Goal: Book appointment/travel/reservation

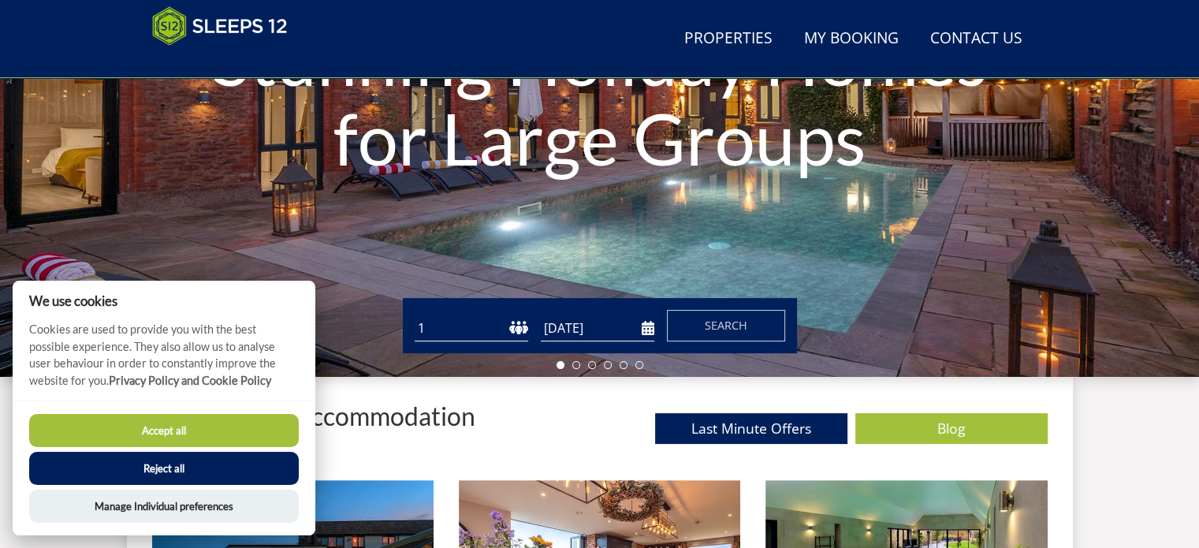
scroll to position [334, 0]
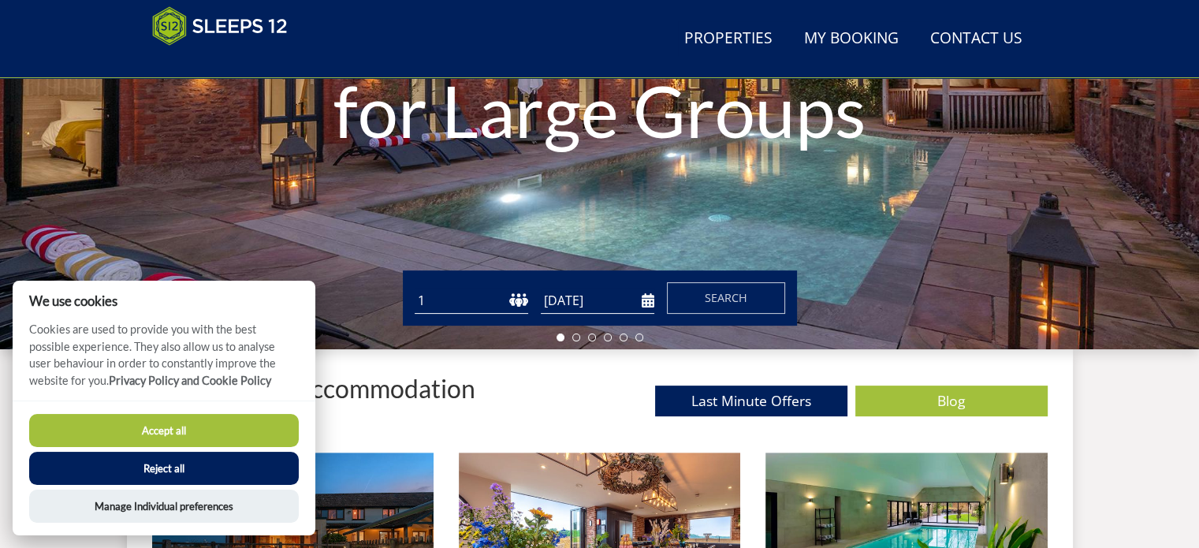
click at [173, 426] on button "Accept all" at bounding box center [164, 430] width 270 height 33
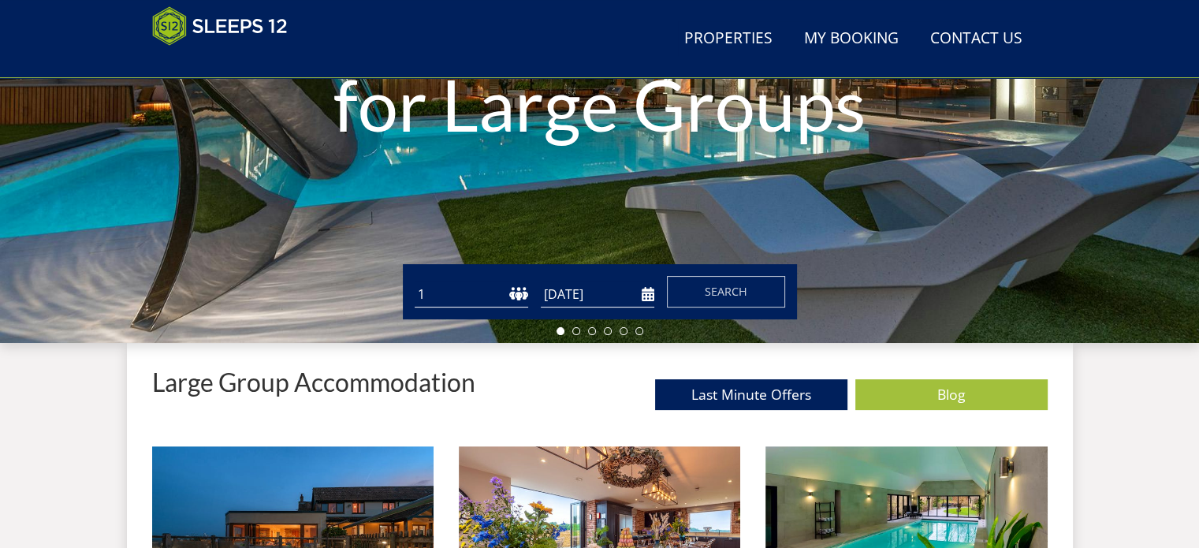
scroll to position [334, 0]
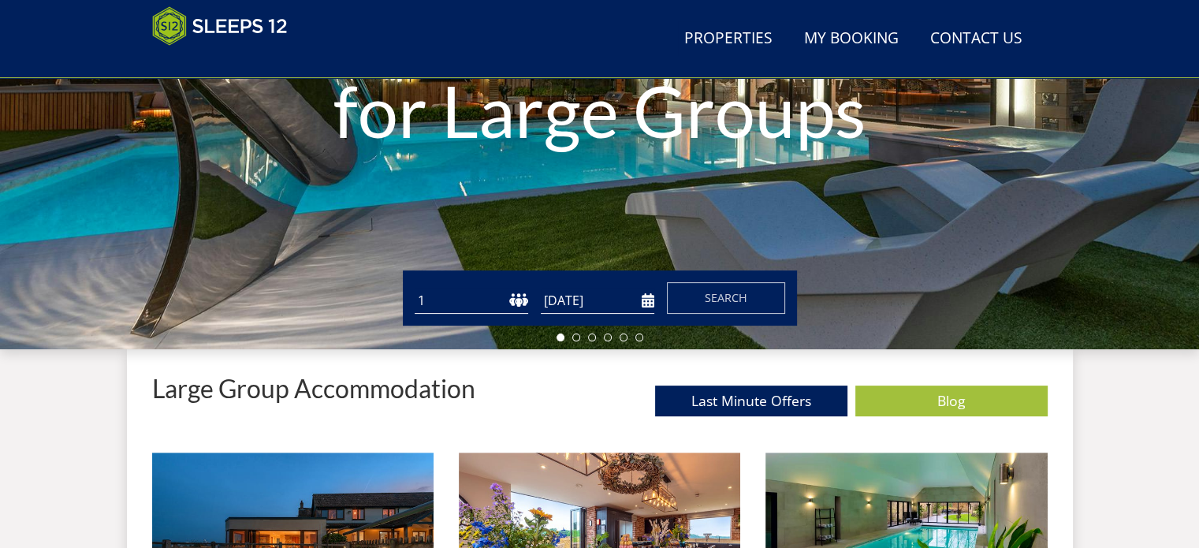
click at [457, 302] on select "1 2 3 4 5 6 7 8 9 10 11 12 13 14 15 16 17 18 19 20 21 22 23 24 25 26 27 28 29 3…" at bounding box center [472, 301] width 114 height 26
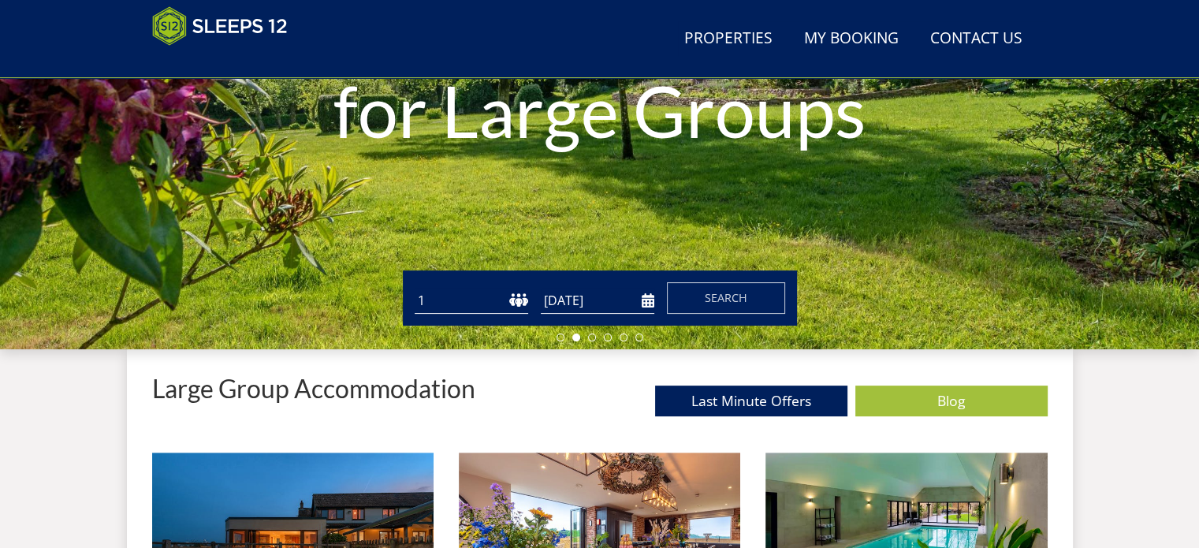
select select "25"
click at [415, 288] on select "1 2 3 4 5 6 7 8 9 10 11 12 13 14 15 16 17 18 19 20 21 22 23 24 25 26 27 28 29 3…" at bounding box center [472, 301] width 114 height 26
click at [647, 304] on input "[DATE]" at bounding box center [598, 301] width 114 height 26
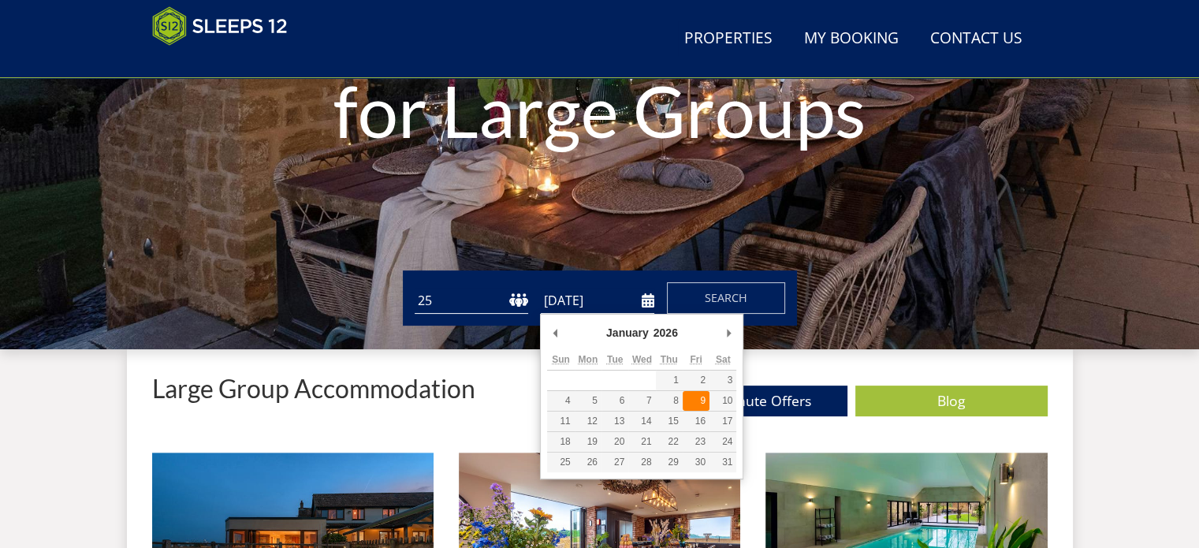
type input "[DATE]"
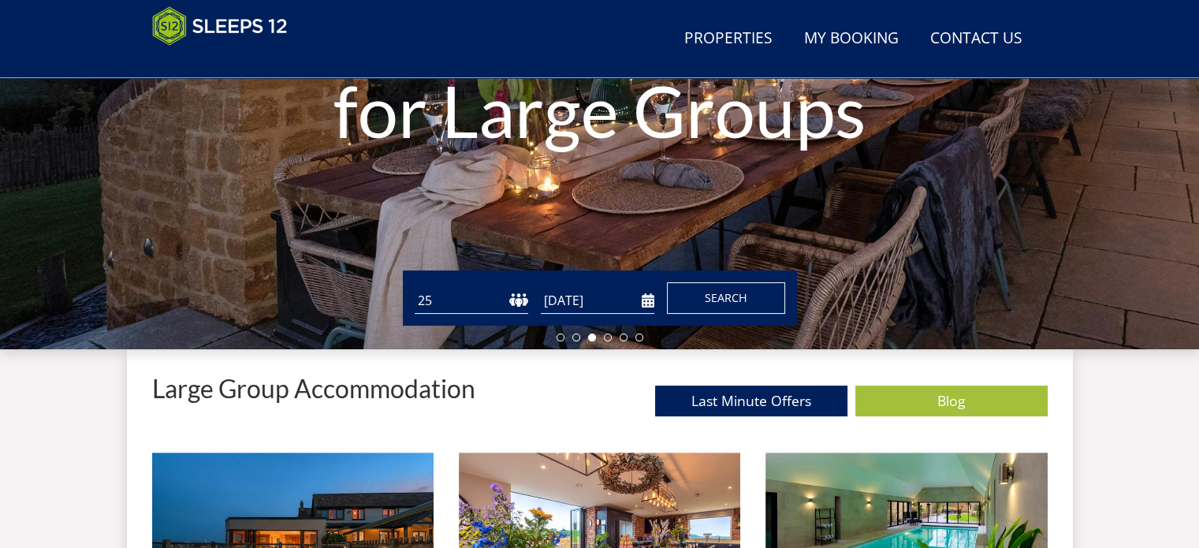
click at [719, 296] on span "Search" at bounding box center [726, 297] width 43 height 15
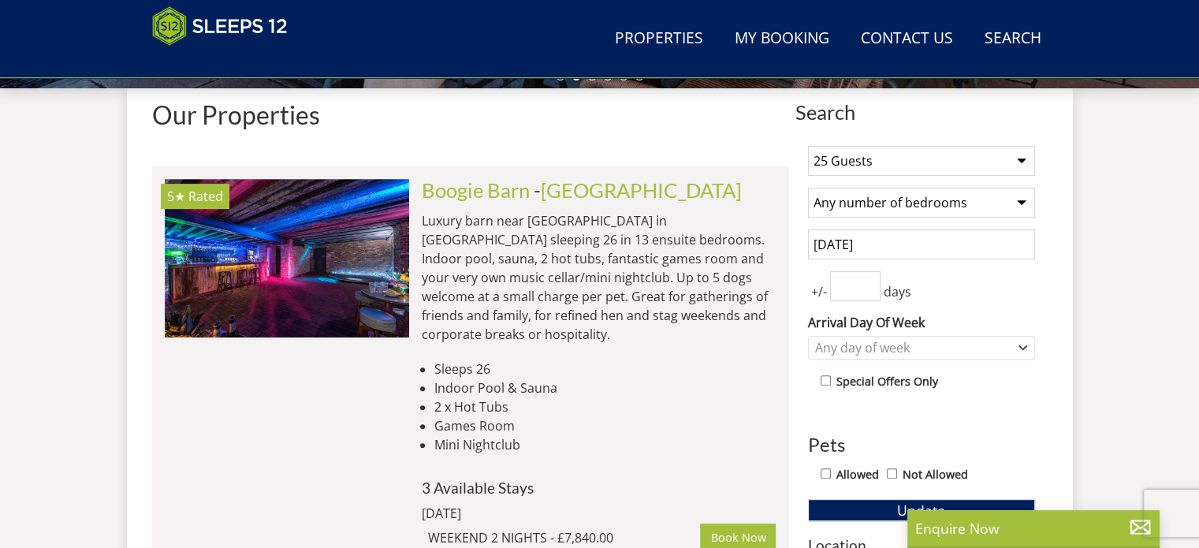
scroll to position [631, 0]
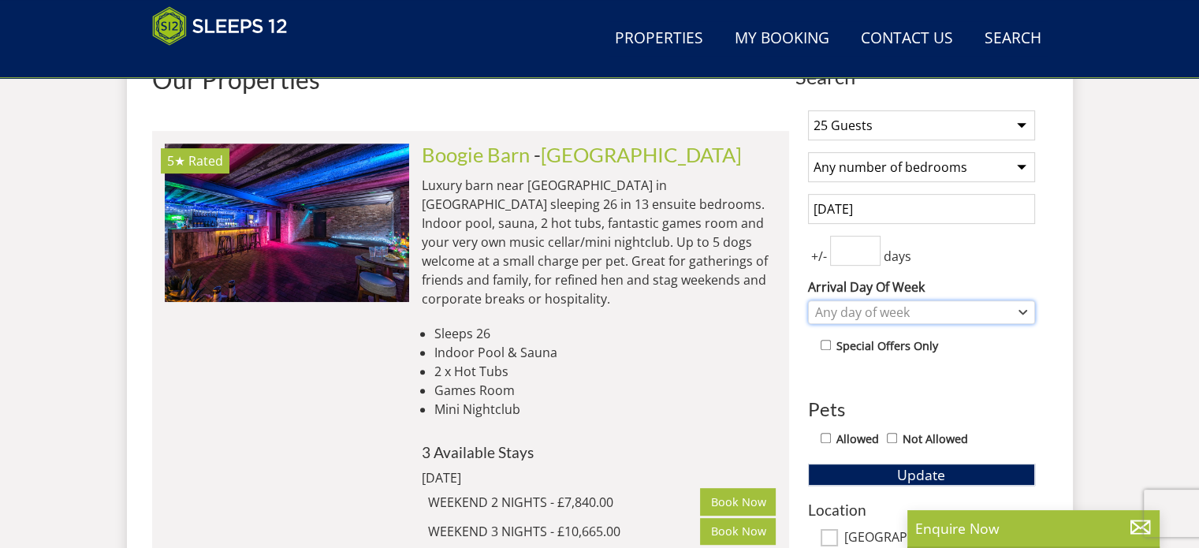
click at [1021, 307] on icon "Combobox" at bounding box center [1023, 311] width 9 height 9
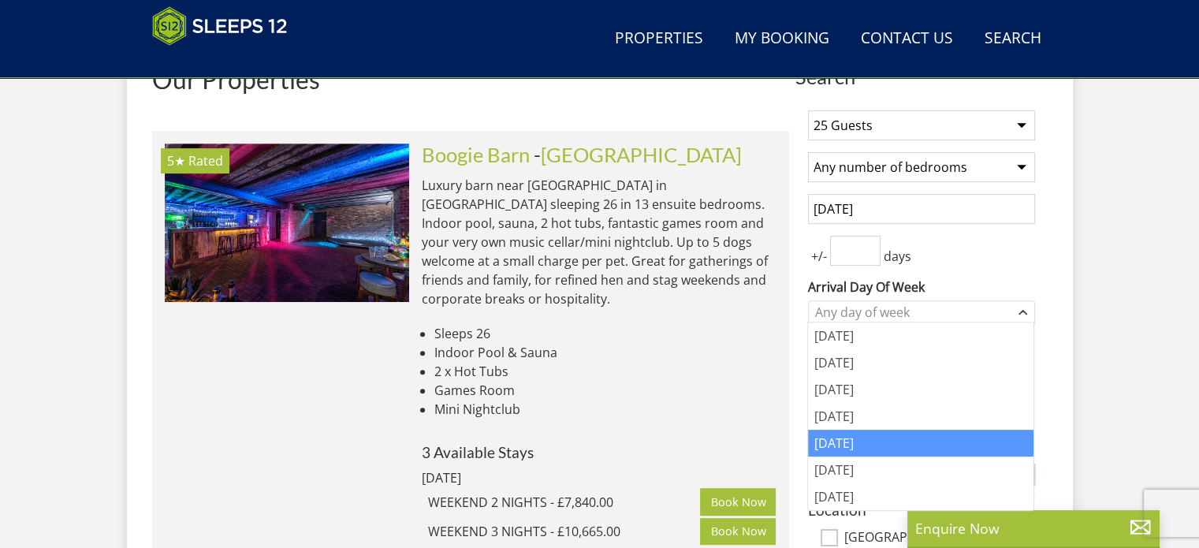
click at [942, 449] on div "[DATE]" at bounding box center [920, 443] width 225 height 27
click at [1089, 363] on div "Search Menu Properties My Booking Contact Us [PHONE_NUMBER] Search Check Availa…" at bounding box center [599, 534] width 1199 height 2223
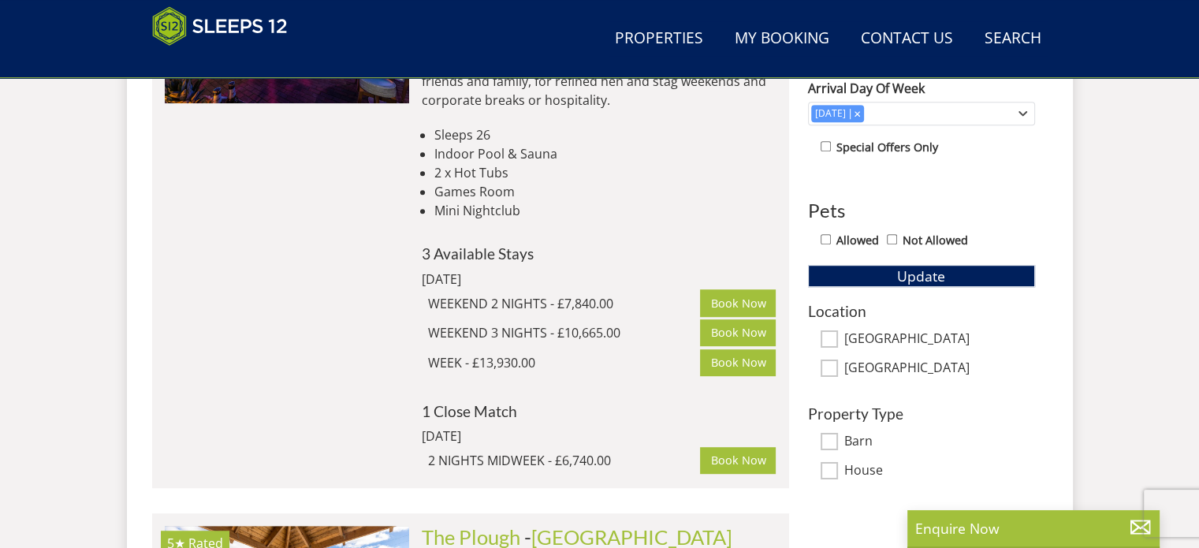
scroll to position [867, 0]
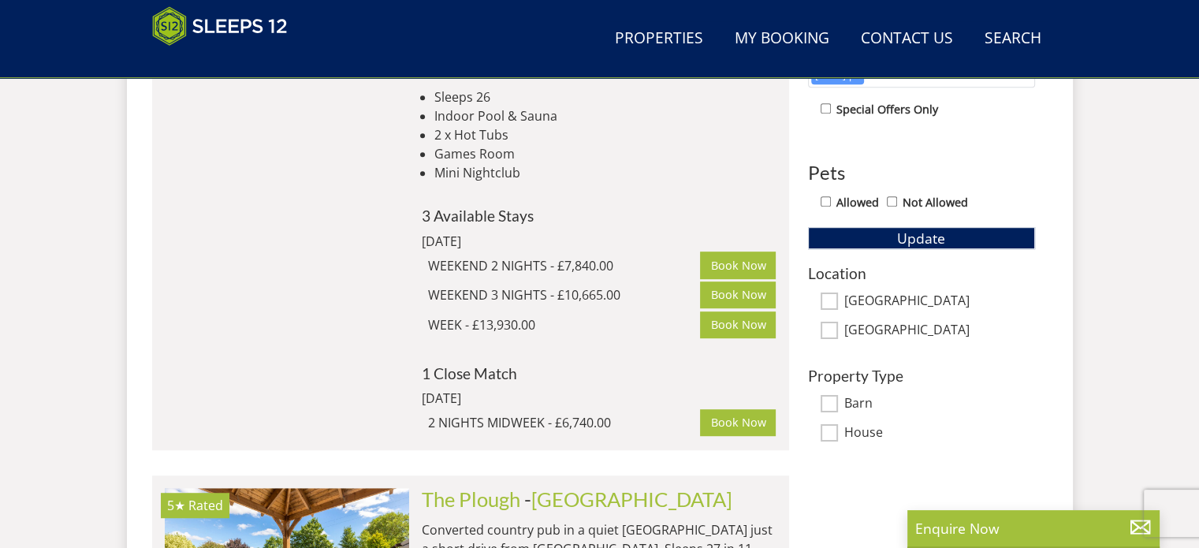
click at [826, 297] on input "[GEOGRAPHIC_DATA]" at bounding box center [829, 301] width 17 height 17
checkbox input "true"
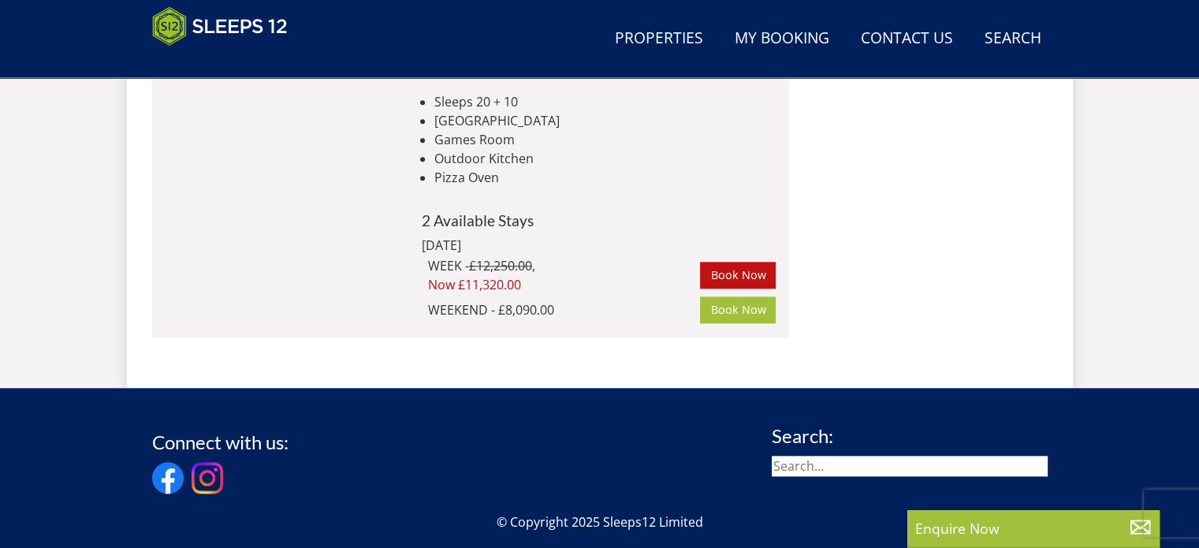
scroll to position [1498, 0]
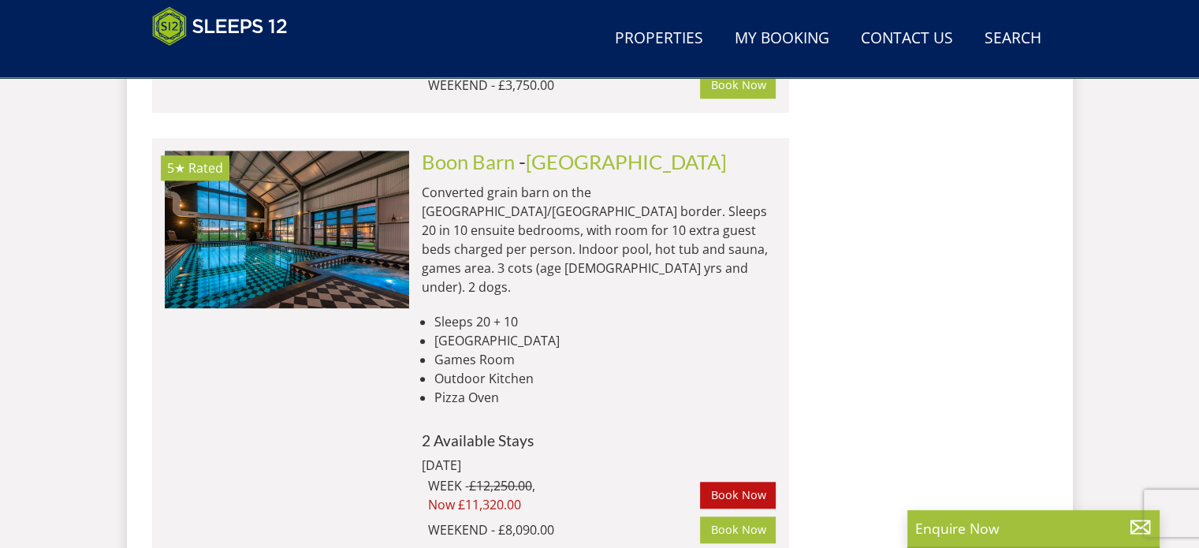
select select "25"
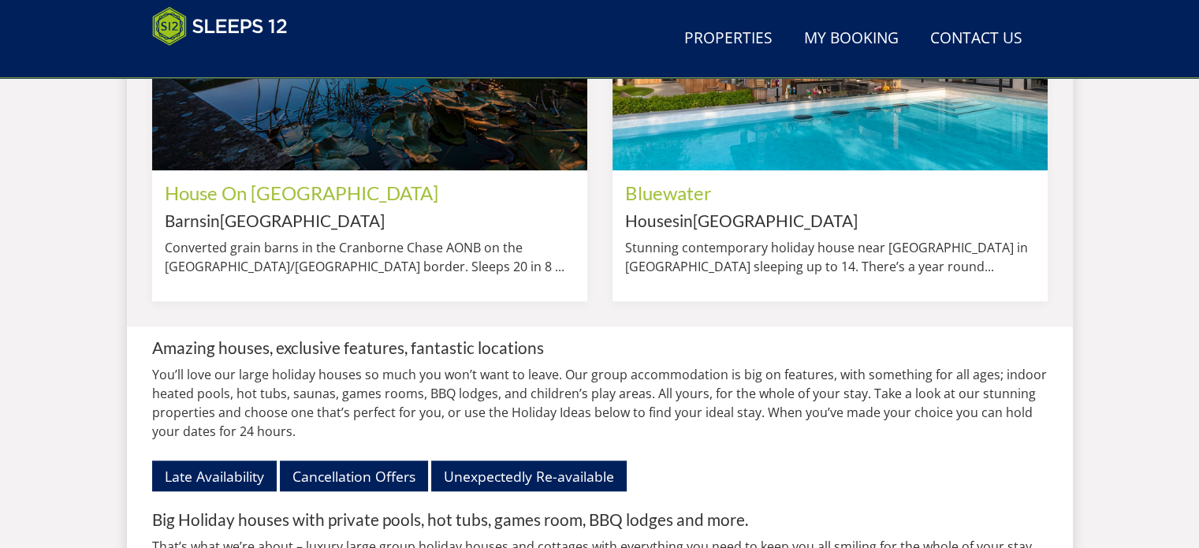
scroll to position [334, 0]
